Goal: Book appointment/travel/reservation

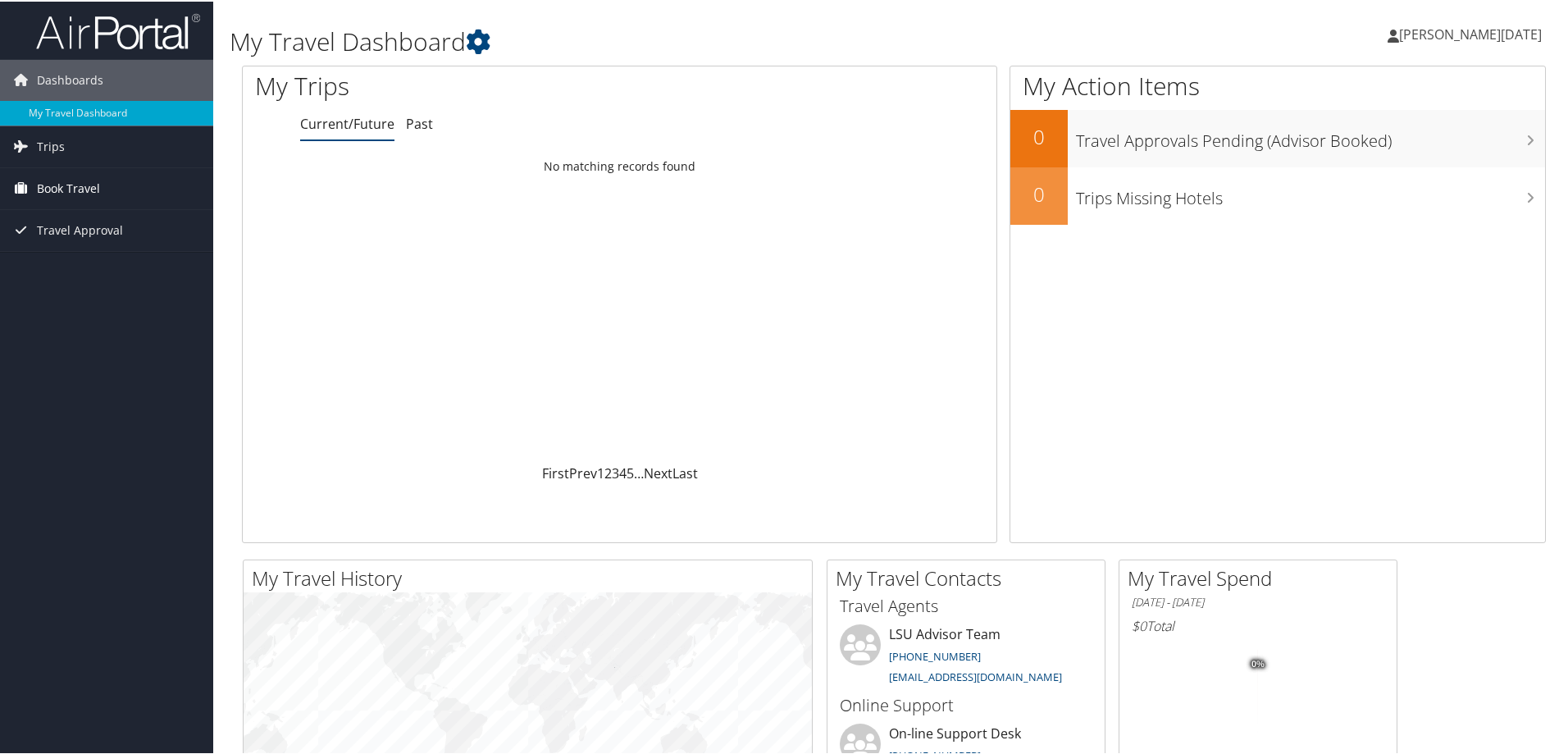
click at [86, 190] on span "Book Travel" at bounding box center [68, 186] width 63 height 41
click at [103, 239] on link "Book/Manage Online Trips" at bounding box center [107, 245] width 213 height 25
